Goal: Information Seeking & Learning: Learn about a topic

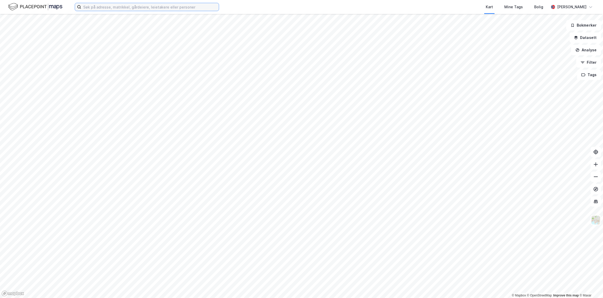
click at [166, 6] on input at bounding box center [150, 7] width 138 height 8
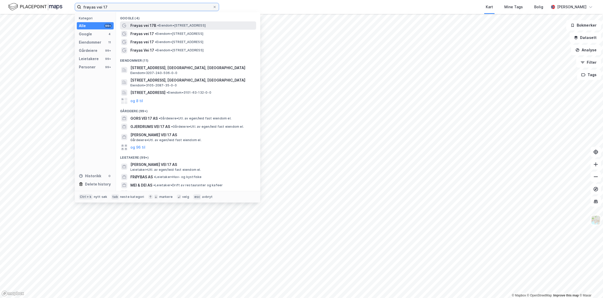
type input "frøyas vei 17"
click at [190, 27] on span "• Eiendom • [STREET_ADDRESS]" at bounding box center [181, 25] width 48 height 4
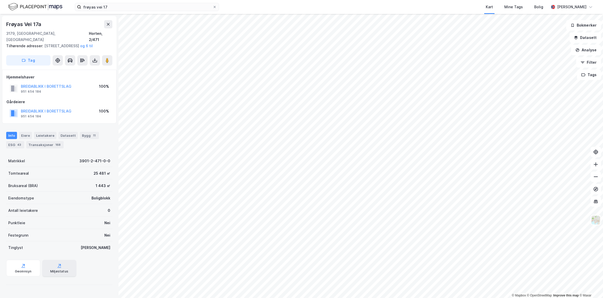
click at [61, 269] on div "Miljøstatus" at bounding box center [59, 271] width 18 height 4
